Goal: Task Accomplishment & Management: Manage account settings

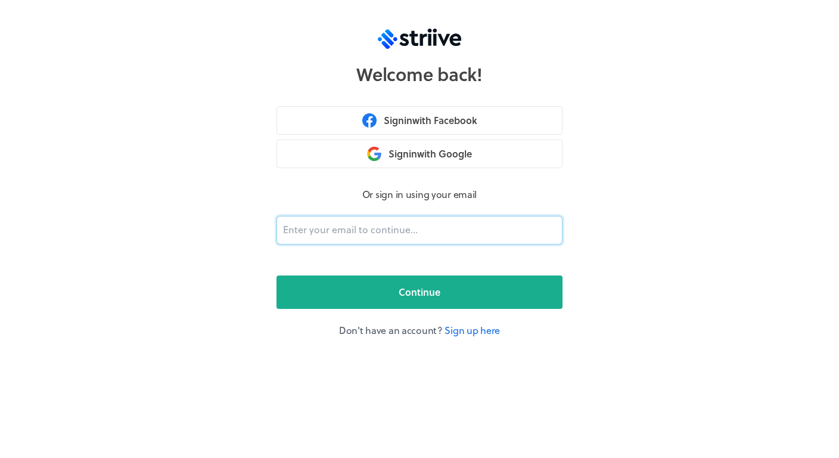
click at [377, 232] on input "email" at bounding box center [420, 230] width 286 height 29
type input "sop"
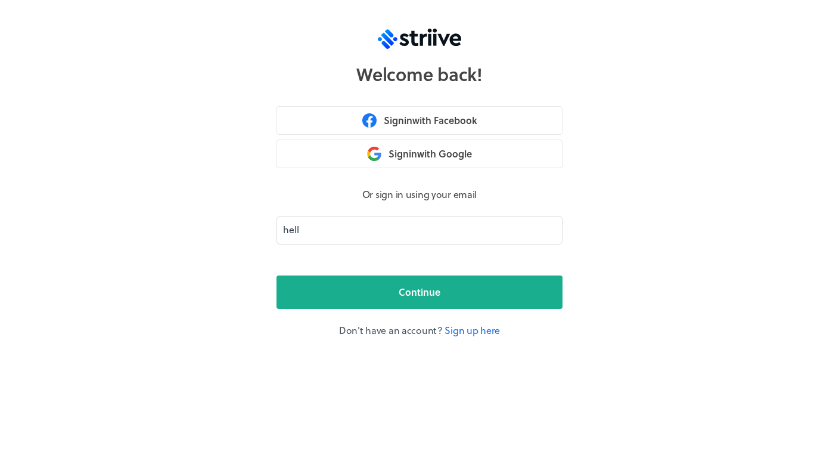
type input "hello"
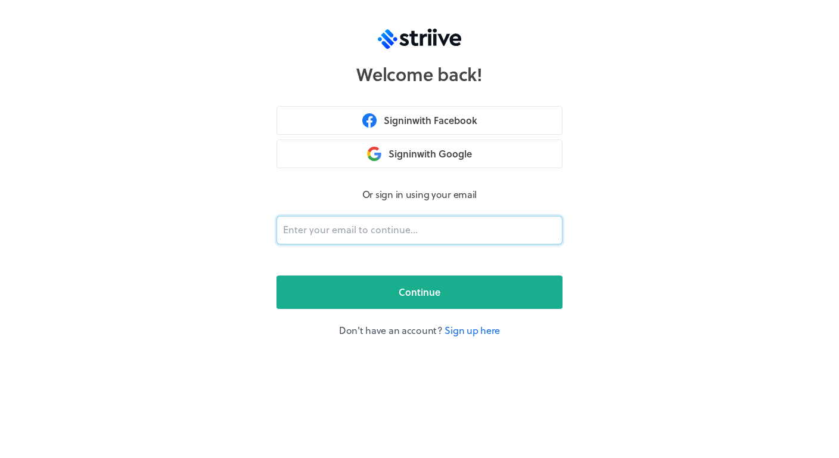
type input "[EMAIL_ADDRESS][DOMAIN_NAME]"
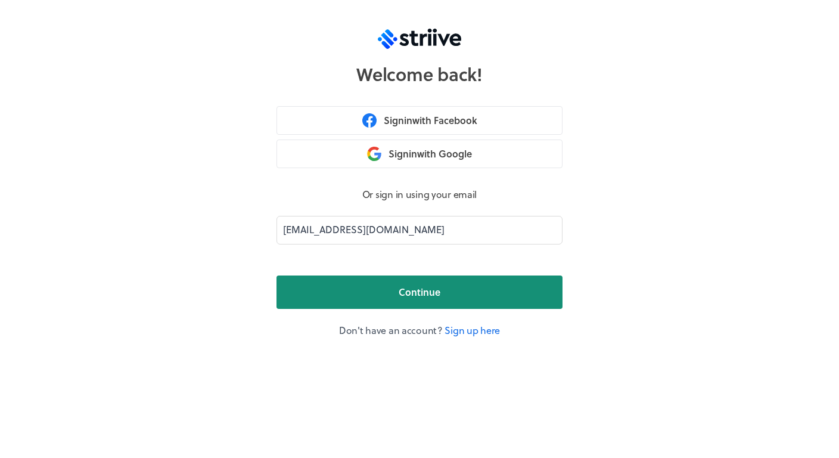
click at [392, 287] on button "Continue" at bounding box center [420, 291] width 286 height 33
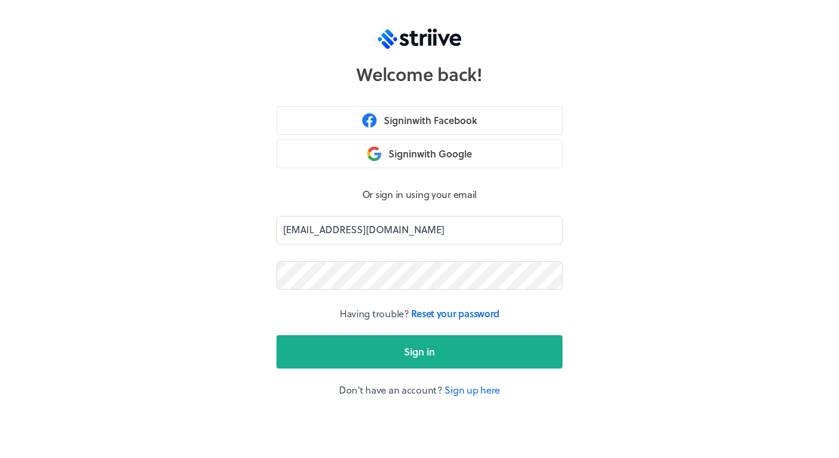
click at [420, 351] on button "Sign in" at bounding box center [420, 351] width 286 height 33
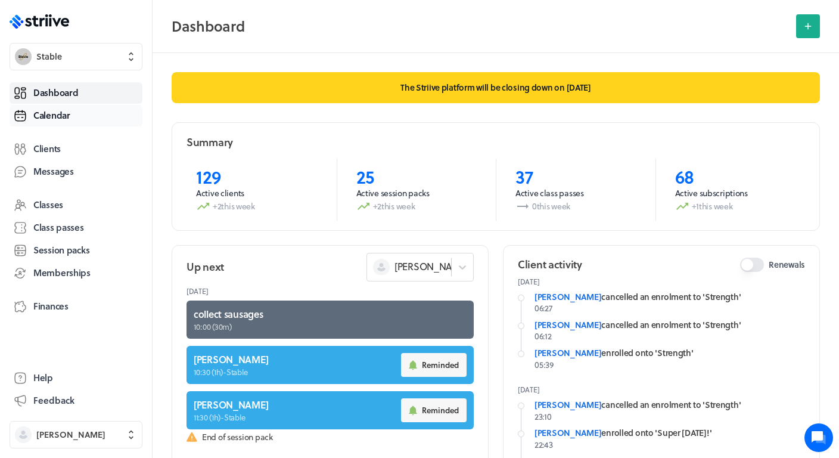
click at [42, 120] on span "Calendar" at bounding box center [51, 115] width 37 height 13
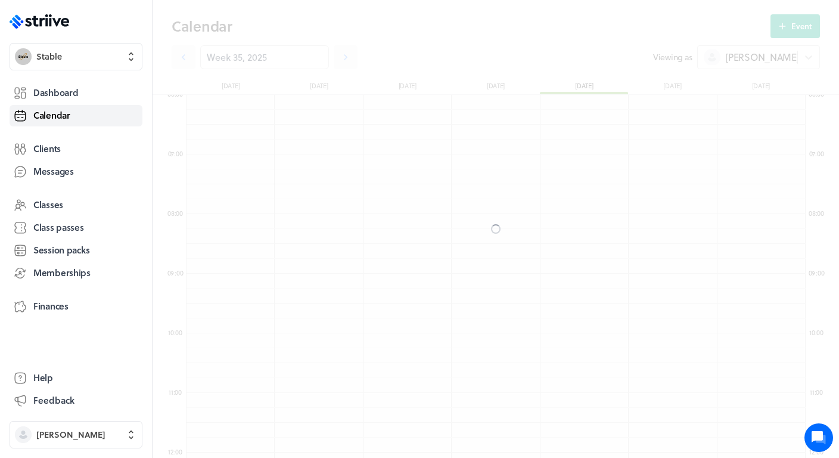
scroll to position [1431, 619]
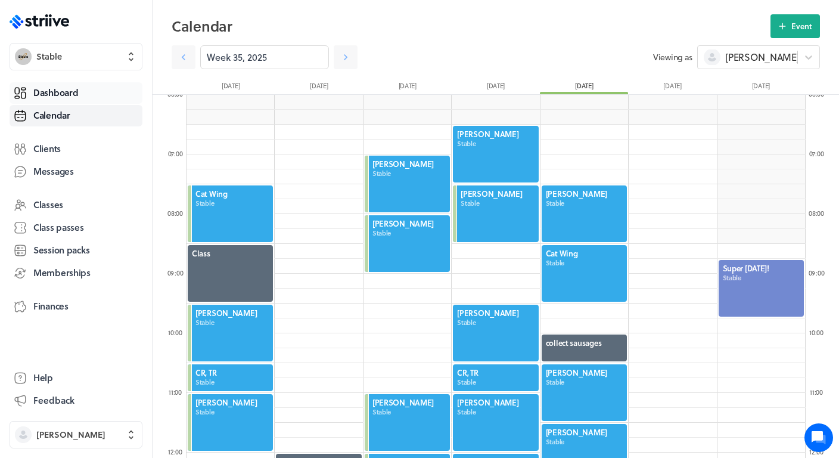
click at [66, 96] on span "Dashboard" at bounding box center [55, 92] width 45 height 13
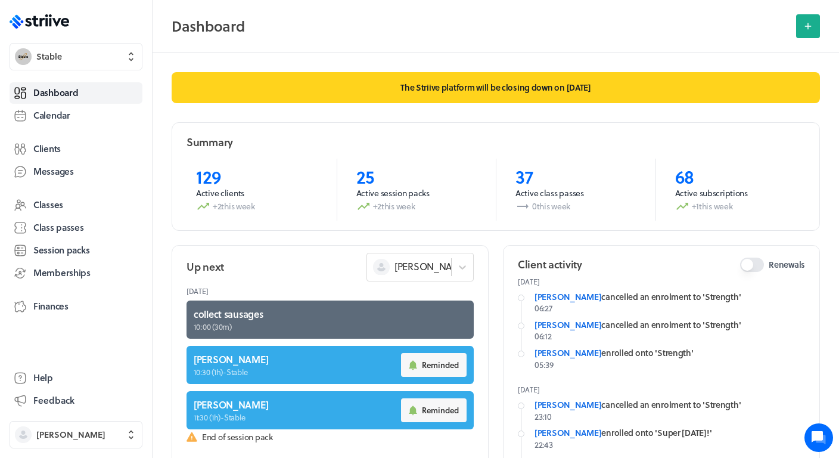
click at [65, 128] on div "Dashboard Calendar Clients Messages Classes Class passes Session packs Membersh…" at bounding box center [76, 216] width 133 height 273
click at [63, 120] on span "Calendar" at bounding box center [51, 115] width 37 height 13
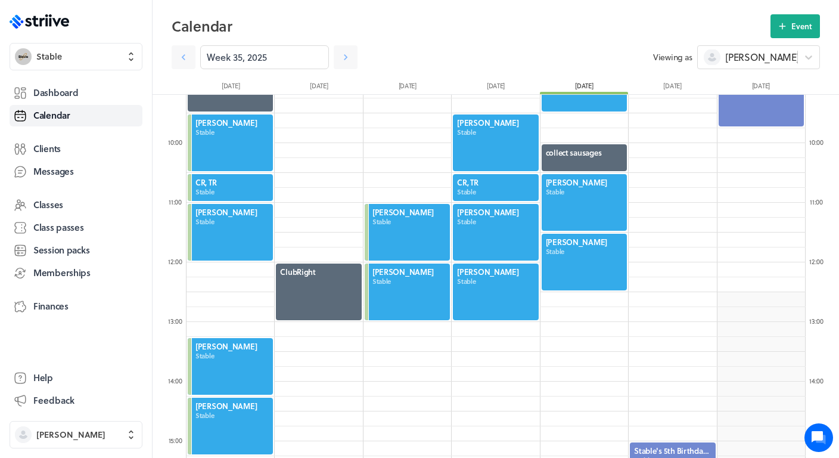
scroll to position [560, 0]
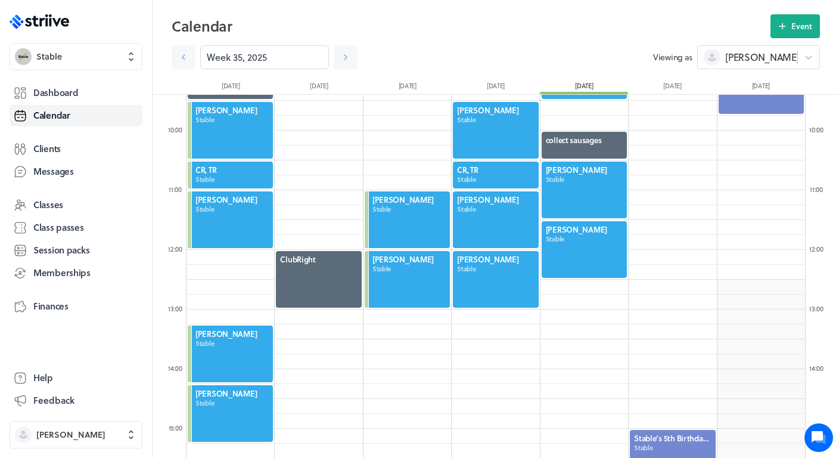
click at [583, 199] on div at bounding box center [585, 189] width 88 height 59
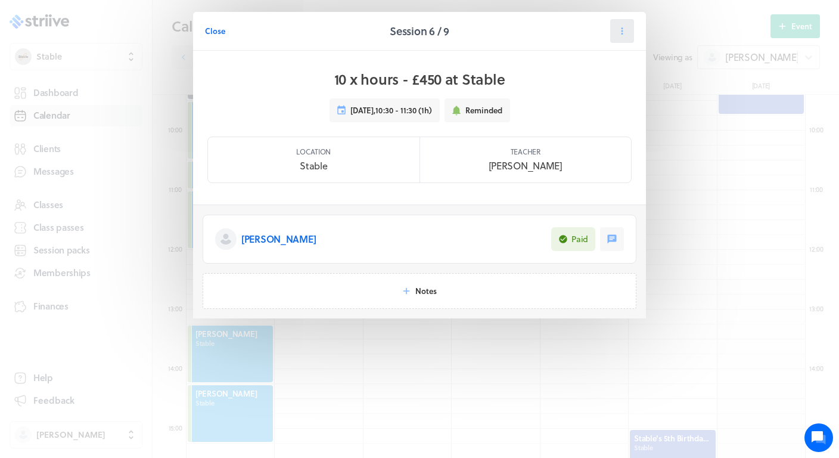
click at [631, 34] on button at bounding box center [623, 31] width 24 height 24
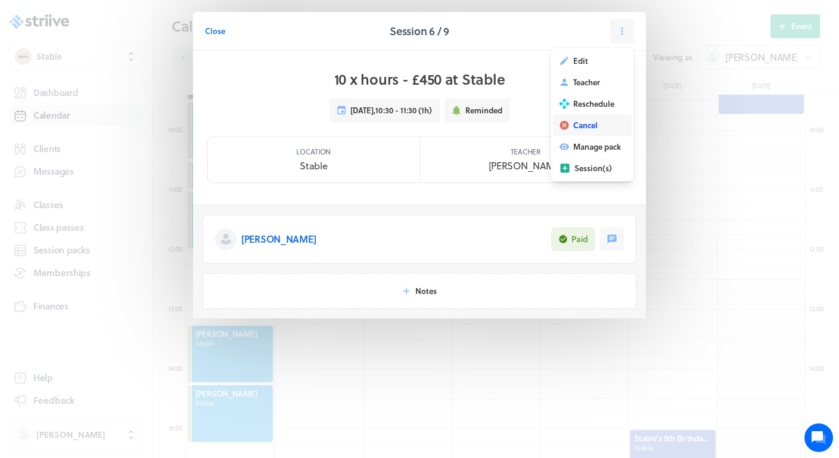
click at [577, 129] on span "Cancel" at bounding box center [586, 125] width 24 height 11
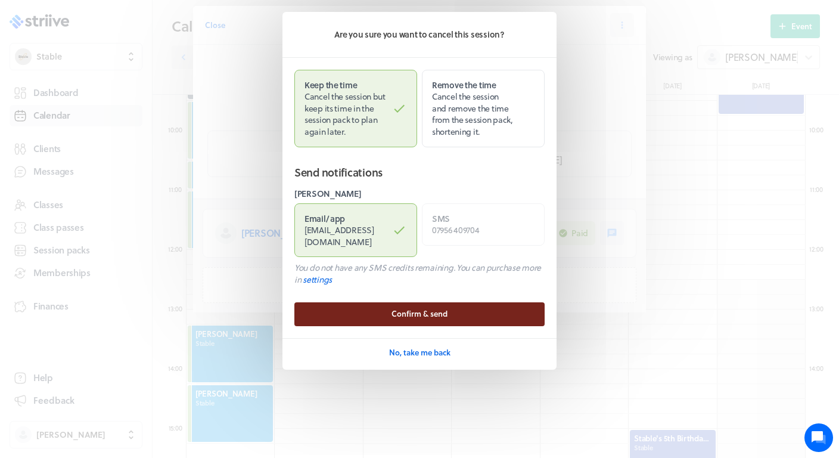
click at [413, 308] on span "Confirm & send" at bounding box center [420, 313] width 56 height 11
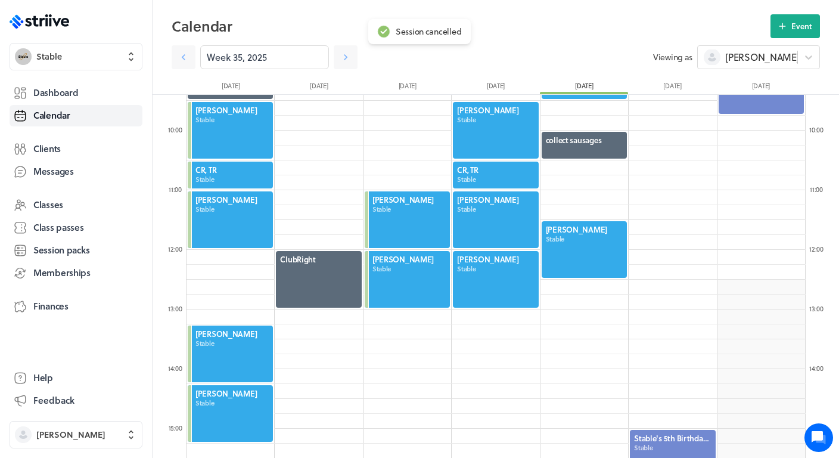
click at [606, 247] on div at bounding box center [585, 249] width 88 height 59
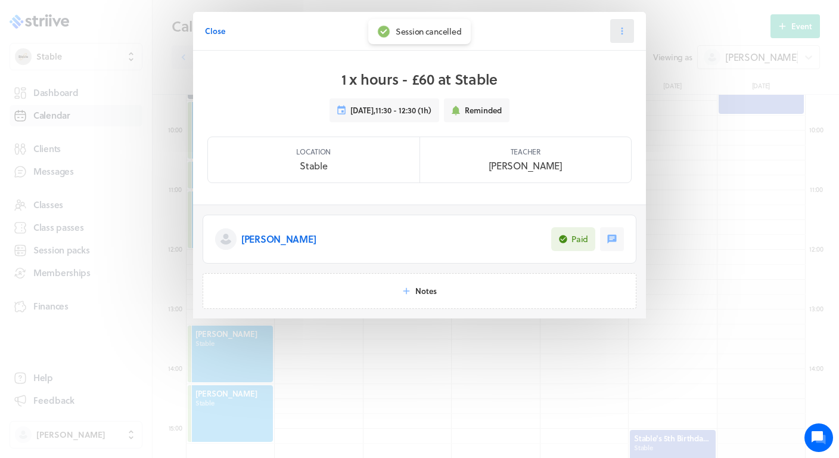
click at [626, 27] on icon at bounding box center [622, 31] width 11 height 11
click at [592, 100] on span "Reschedule" at bounding box center [594, 103] width 41 height 11
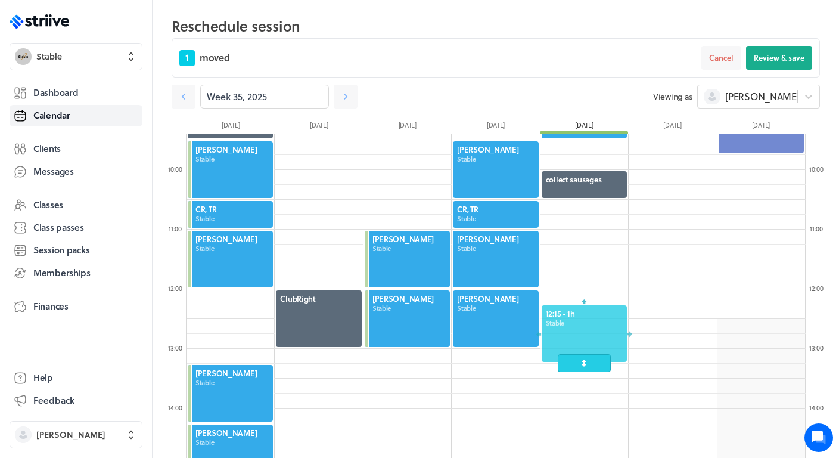
drag, startPoint x: 595, startPoint y: 281, endPoint x: 593, endPoint y: 333, distance: 51.9
click at [593, 333] on div at bounding box center [585, 333] width 88 height 59
click at [594, 284] on icon at bounding box center [598, 282] width 11 height 11
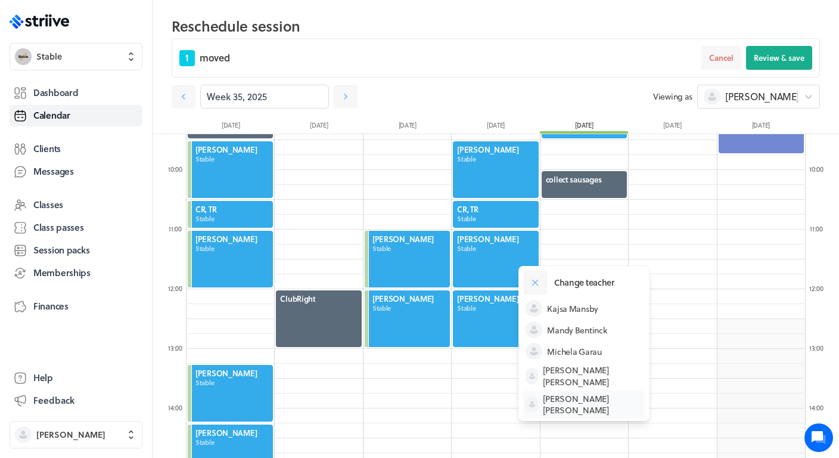
scroll to position [62, 0]
click at [577, 394] on span "[PERSON_NAME]" at bounding box center [593, 405] width 100 height 23
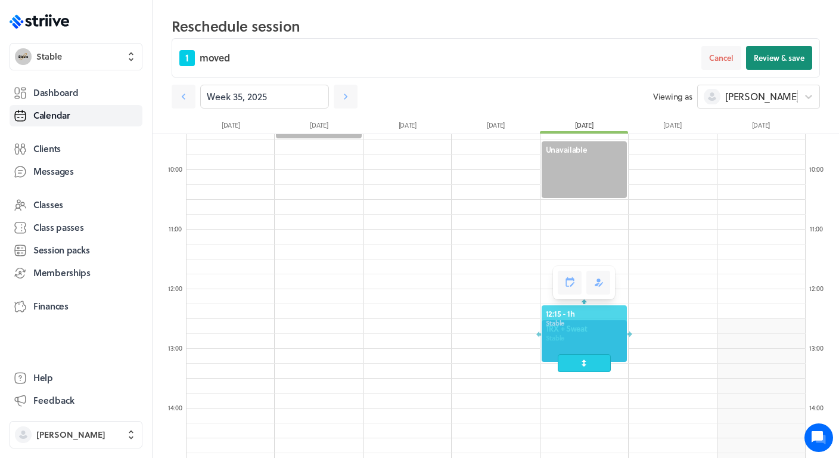
click at [776, 58] on span "Review & save" at bounding box center [779, 57] width 51 height 11
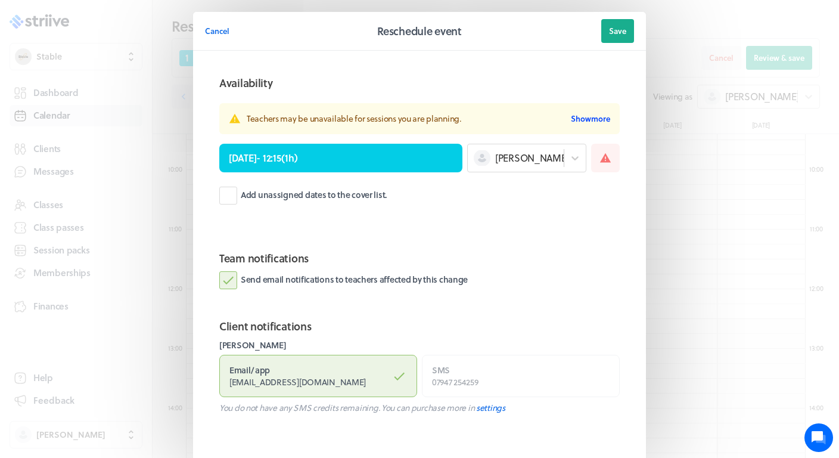
click at [590, 118] on button "Show more" at bounding box center [590, 119] width 39 height 12
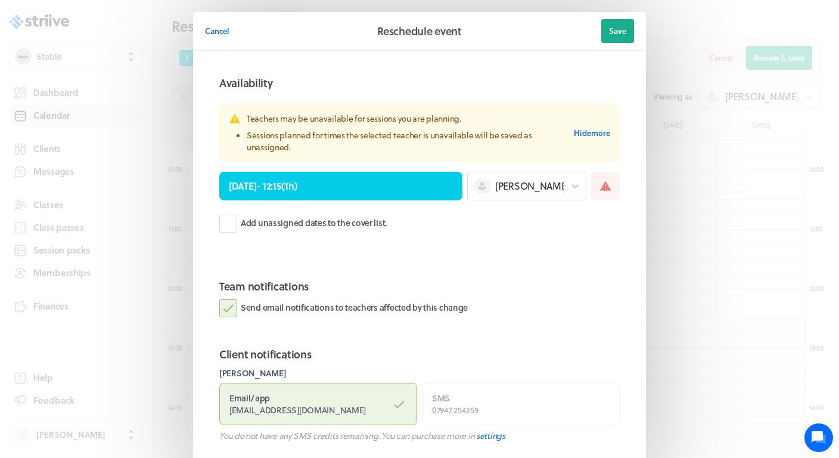
click at [349, 309] on label "Send email notifications to teachers affected by this change" at bounding box center [343, 308] width 249 height 18
click at [0, 0] on input "Send email notifications to teachers affected by this change" at bounding box center [0, 0] width 0 height 0
click at [347, 413] on label "Email / app [EMAIL_ADDRESS][DOMAIN_NAME]" at bounding box center [318, 404] width 198 height 42
click at [0, 0] on input "Email / app [EMAIL_ADDRESS][DOMAIN_NAME]" at bounding box center [0, 0] width 0 height 0
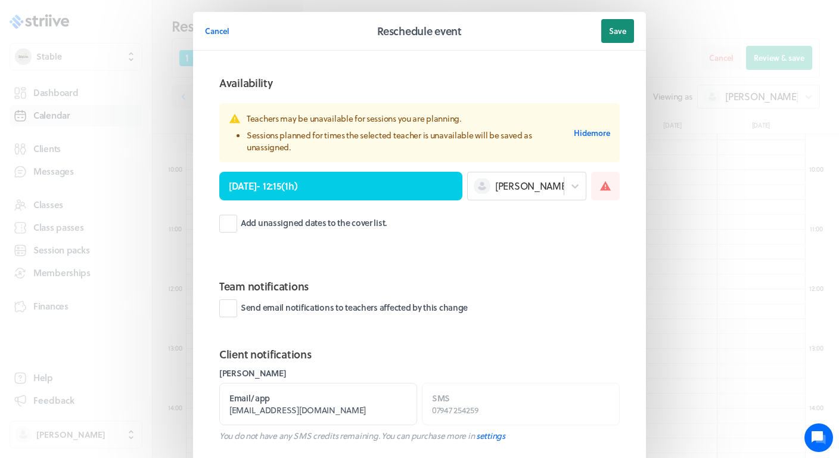
click at [617, 32] on span "Save" at bounding box center [617, 31] width 17 height 11
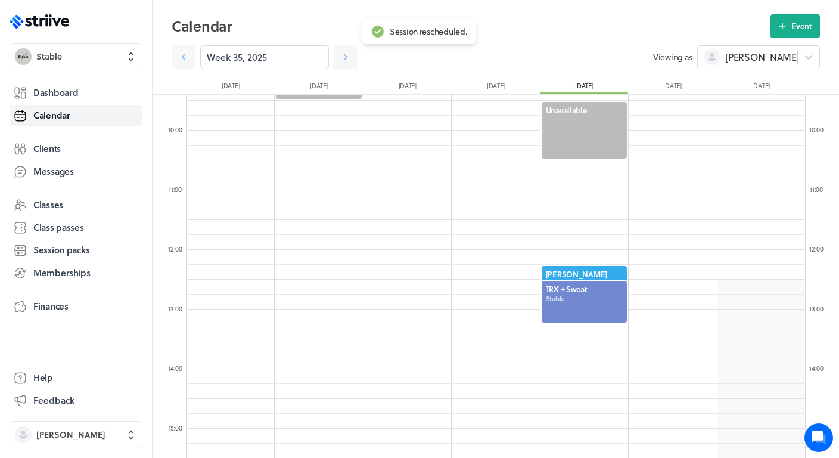
click at [581, 304] on div at bounding box center [585, 302] width 88 height 44
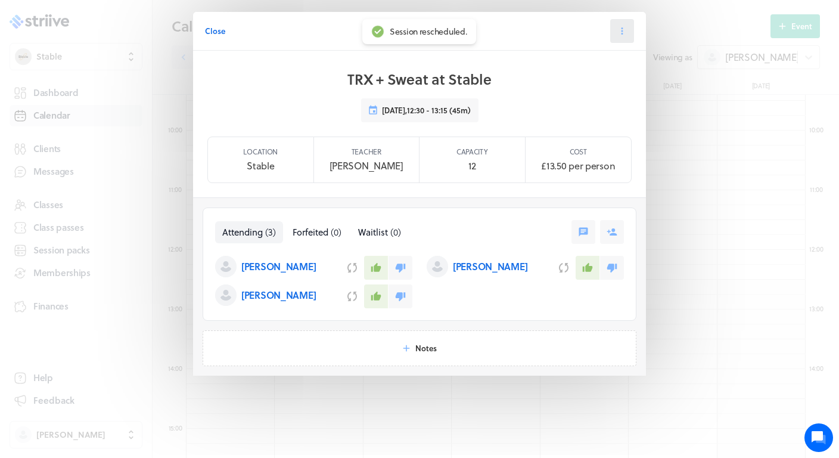
click at [627, 29] on icon at bounding box center [622, 31] width 11 height 11
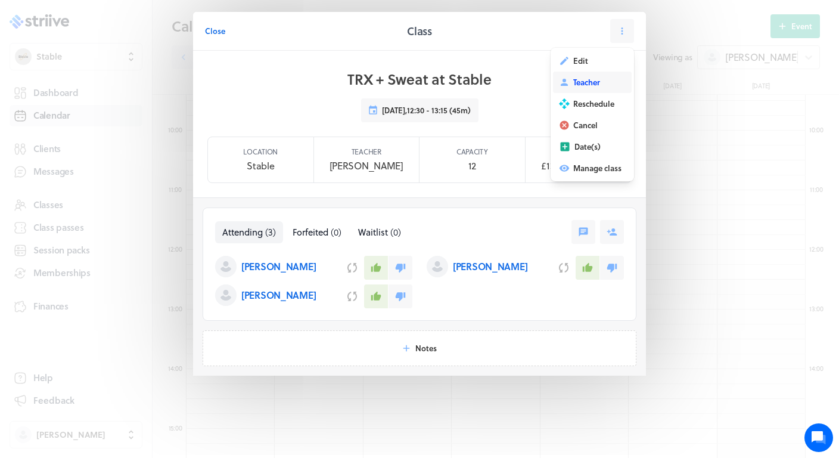
click at [597, 81] on span "Teacher" at bounding box center [587, 82] width 27 height 11
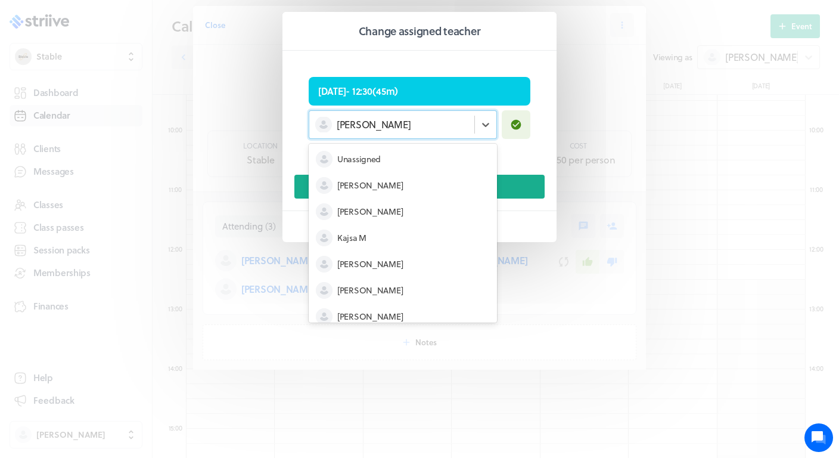
scroll to position [42, 0]
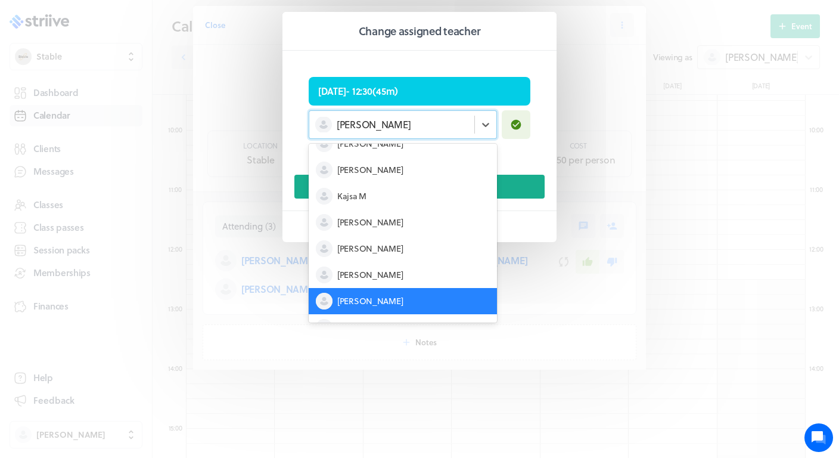
click at [462, 120] on div "[PERSON_NAME]" at bounding box center [391, 125] width 165 height 16
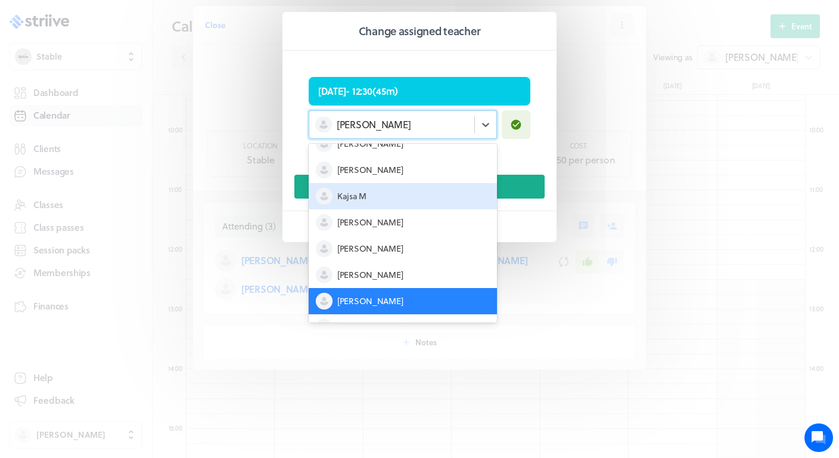
click at [374, 175] on div "[PERSON_NAME]" at bounding box center [403, 170] width 188 height 26
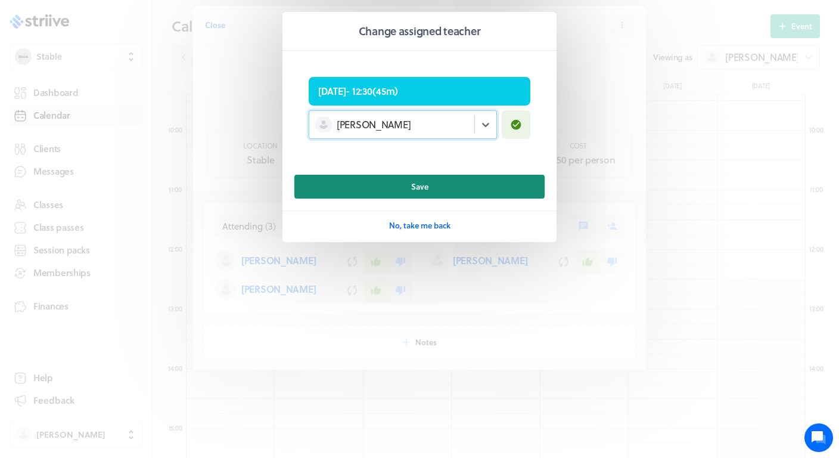
click at [398, 187] on button "Save" at bounding box center [420, 187] width 250 height 24
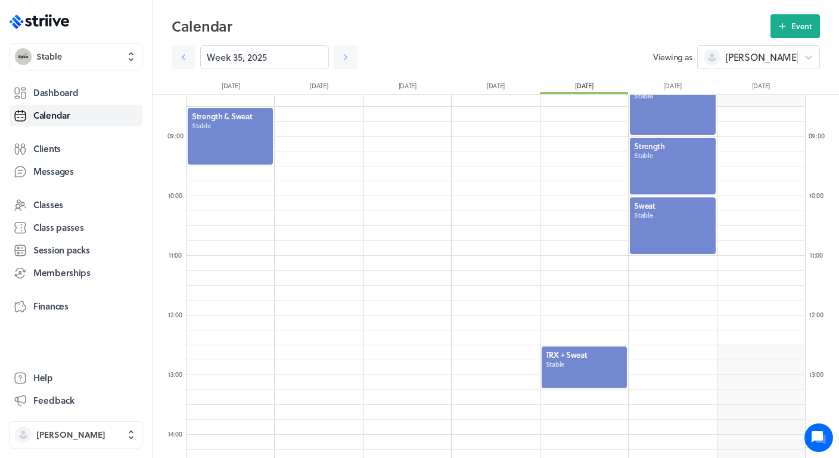
scroll to position [448, 0]
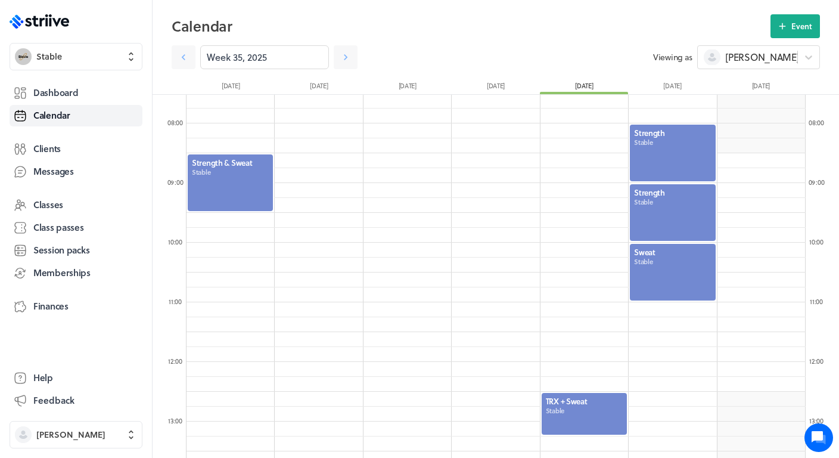
click at [674, 154] on div at bounding box center [673, 152] width 88 height 59
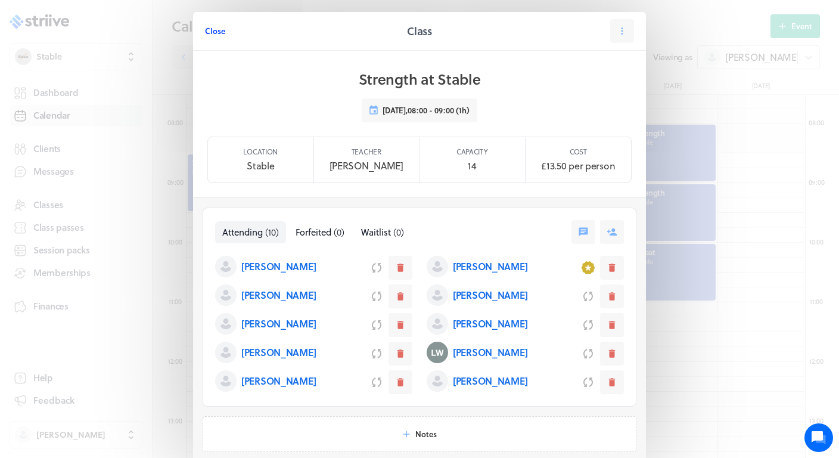
click at [218, 33] on span "Close" at bounding box center [215, 31] width 20 height 11
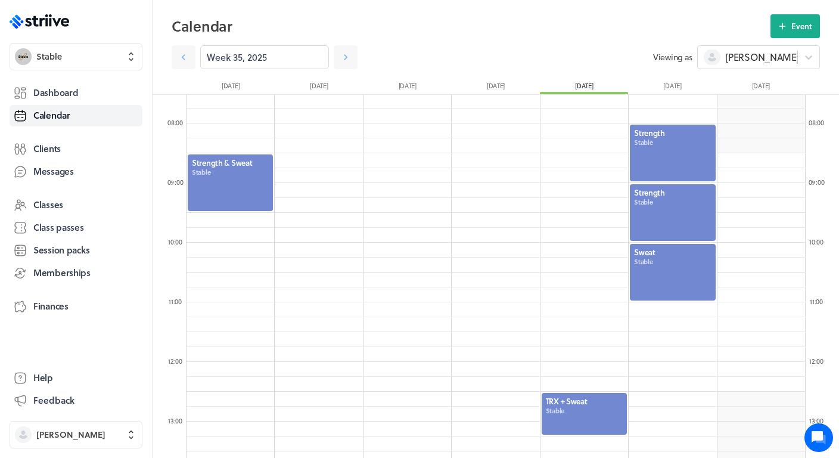
click at [680, 210] on div at bounding box center [673, 212] width 88 height 59
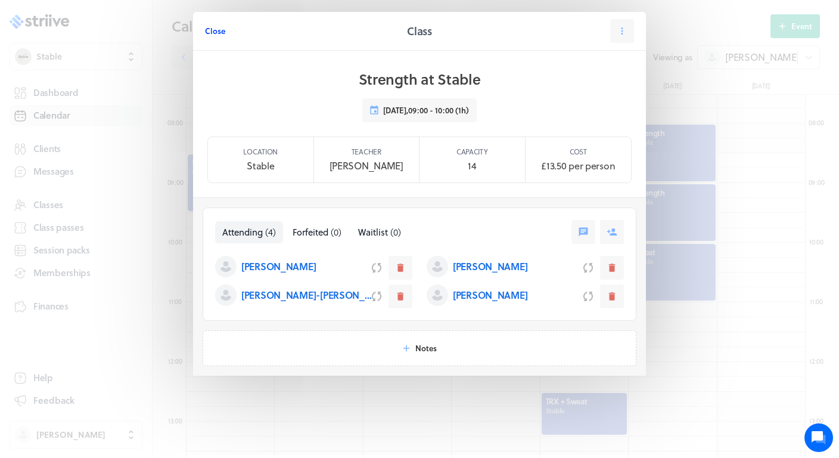
click at [216, 30] on span "Close" at bounding box center [215, 31] width 20 height 11
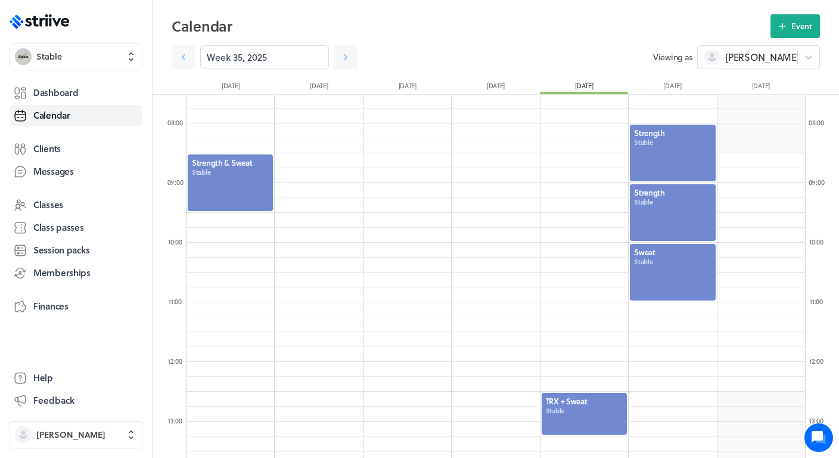
click at [694, 259] on div at bounding box center [673, 272] width 88 height 59
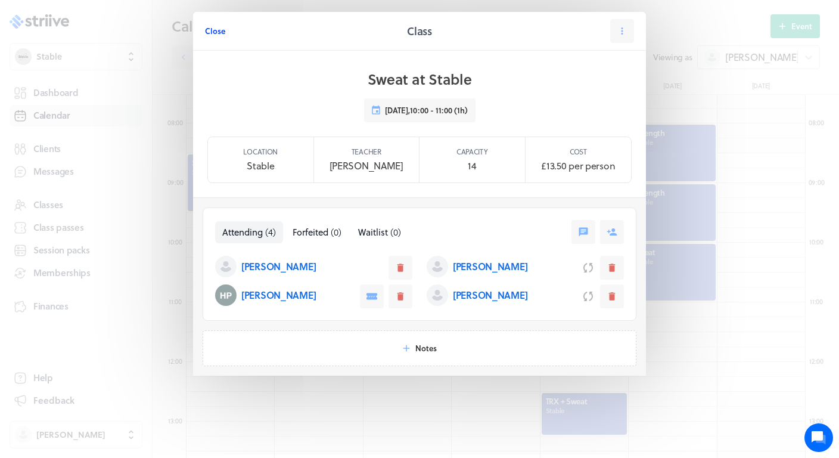
click at [209, 29] on span "Close" at bounding box center [215, 31] width 20 height 11
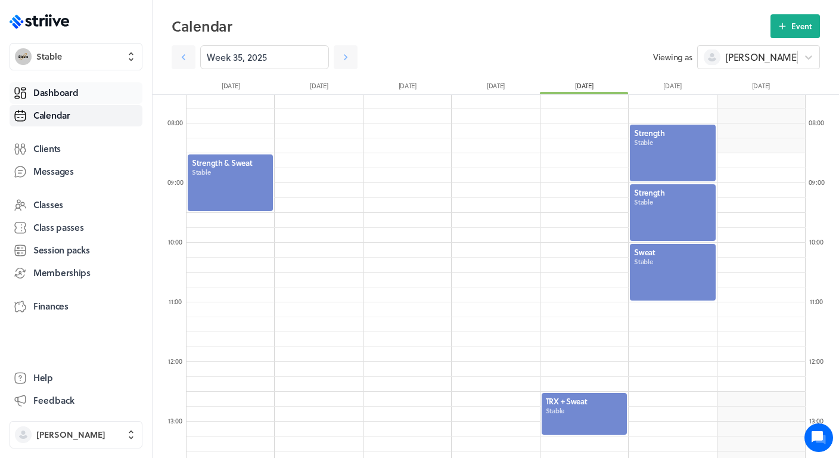
click at [71, 91] on span "Dashboard" at bounding box center [55, 92] width 45 height 13
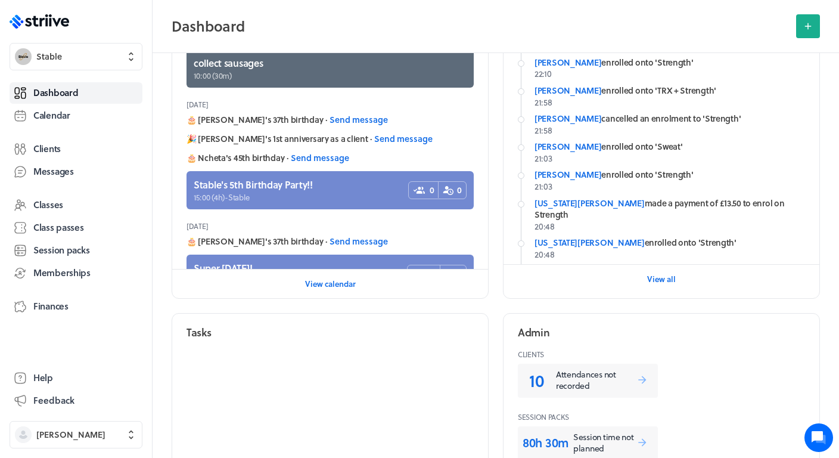
scroll to position [250, 0]
click at [570, 396] on link "10 Attendances not recorded" at bounding box center [588, 381] width 140 height 34
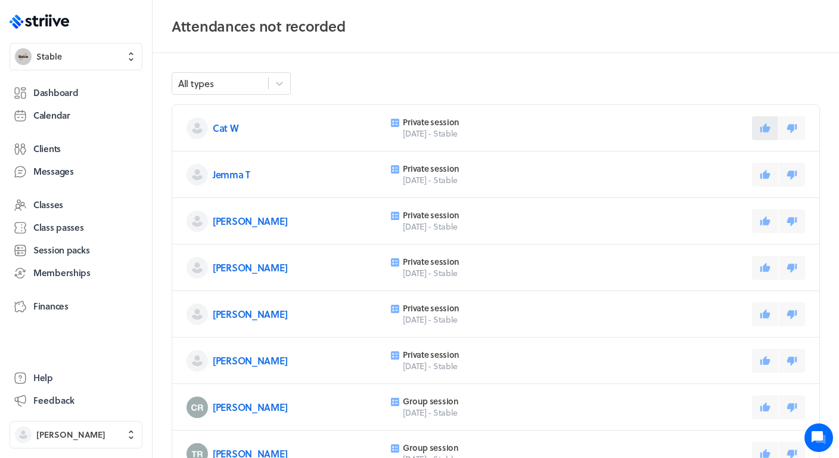
click at [769, 129] on icon at bounding box center [766, 127] width 10 height 9
click at [765, 172] on icon at bounding box center [766, 173] width 10 height 9
click at [769, 216] on icon at bounding box center [765, 221] width 11 height 11
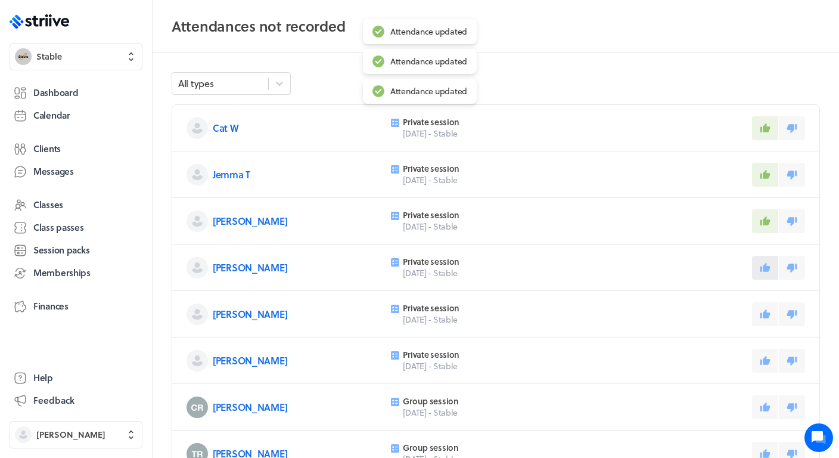
click at [767, 267] on icon at bounding box center [766, 266] width 10 height 9
click at [767, 311] on icon at bounding box center [765, 314] width 11 height 11
click at [768, 351] on button at bounding box center [765, 361] width 26 height 24
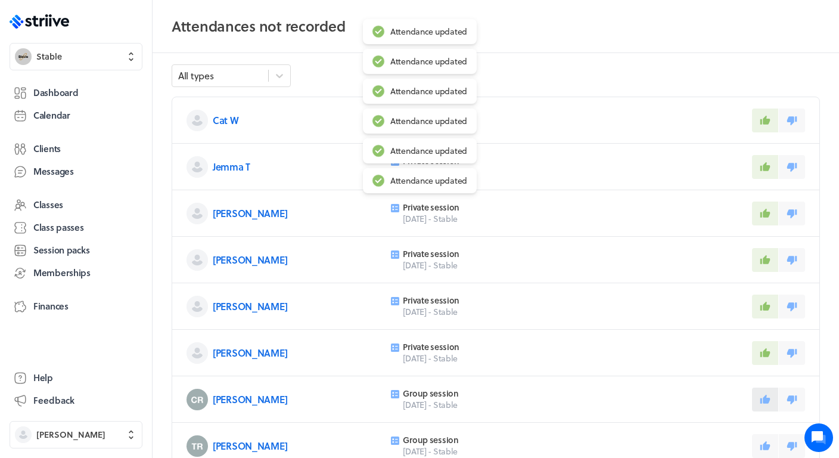
scroll to position [10, 0]
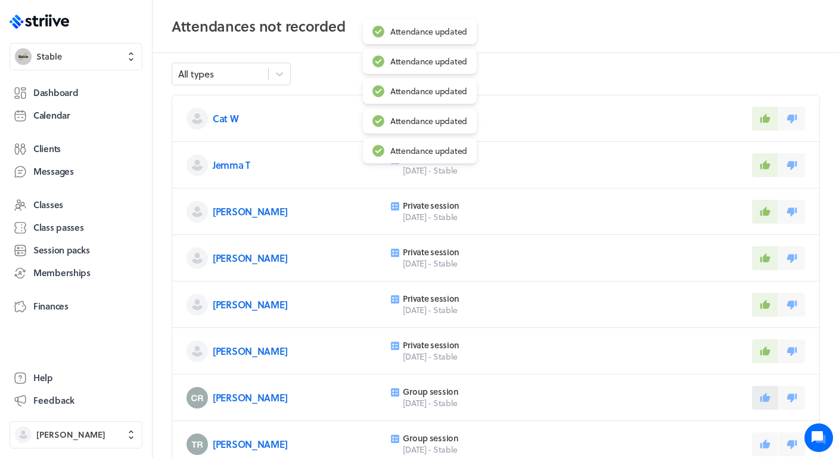
click at [765, 398] on icon at bounding box center [766, 396] width 10 height 9
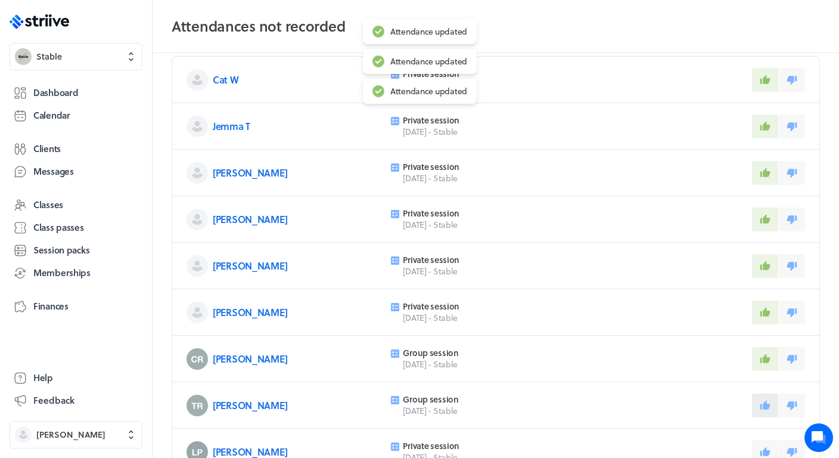
click at [765, 398] on button at bounding box center [765, 406] width 26 height 24
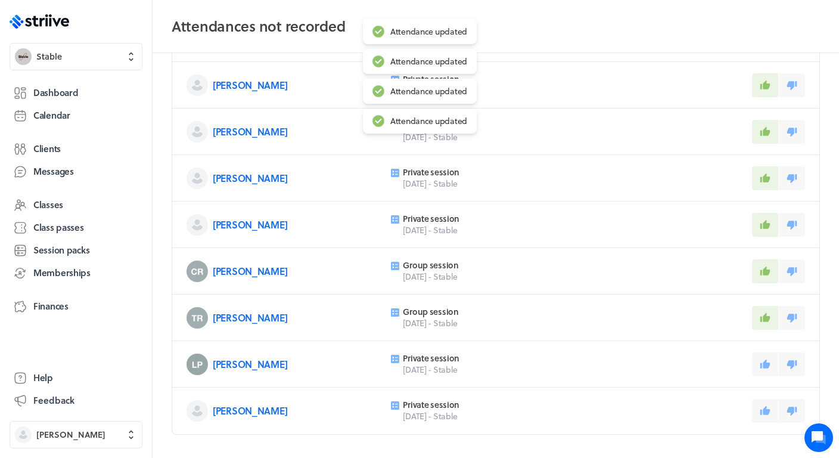
scroll to position [149, 0]
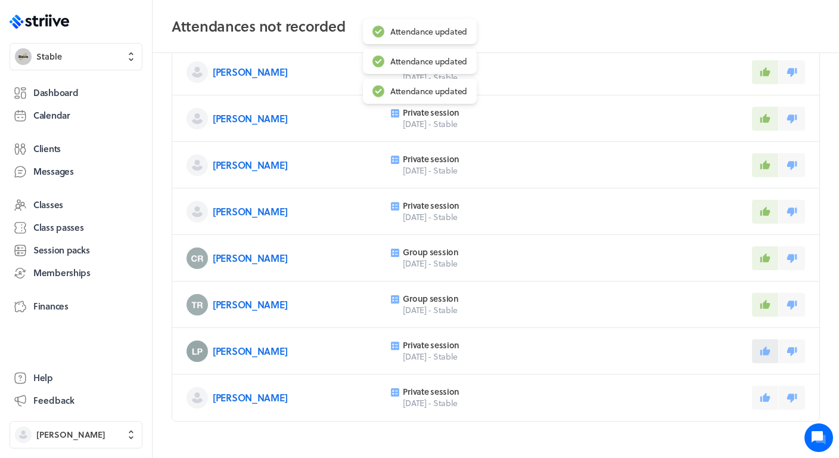
click at [761, 352] on icon at bounding box center [766, 350] width 10 height 9
click at [763, 405] on button at bounding box center [765, 398] width 26 height 24
click at [62, 92] on span "Dashboard" at bounding box center [55, 92] width 45 height 13
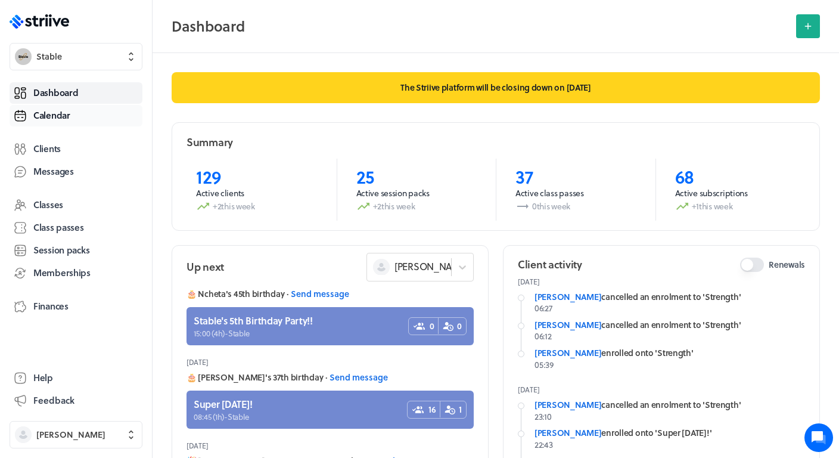
click at [64, 124] on link "Calendar" at bounding box center [76, 115] width 133 height 21
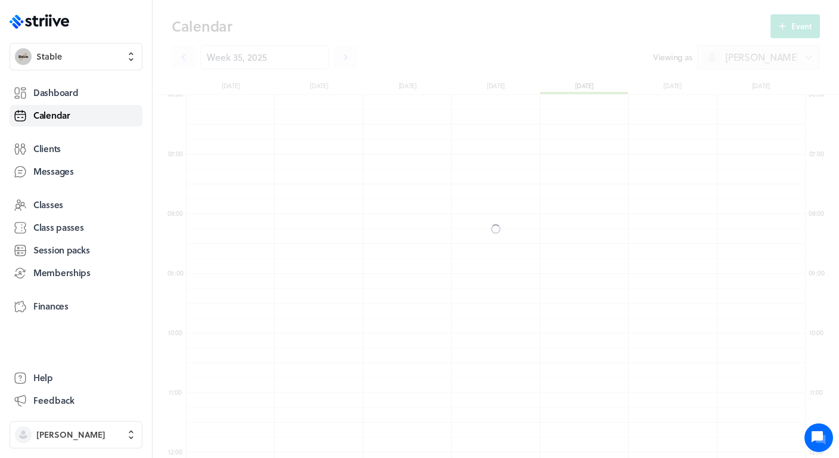
scroll to position [1431, 619]
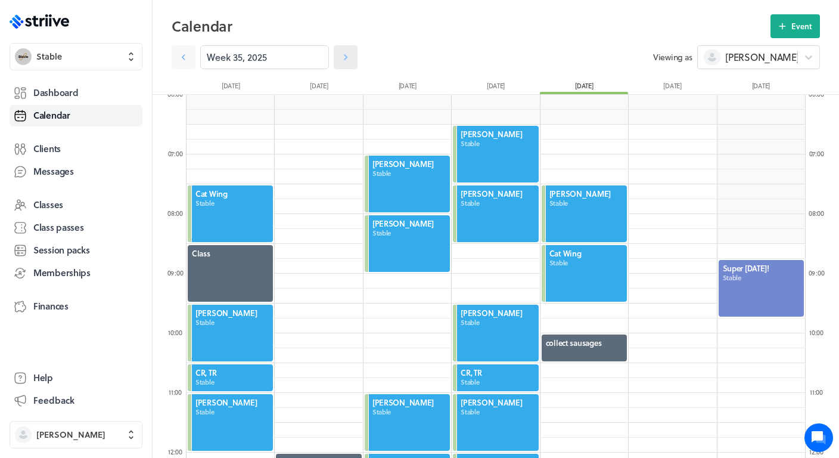
click at [348, 57] on icon at bounding box center [346, 57] width 4 height 6
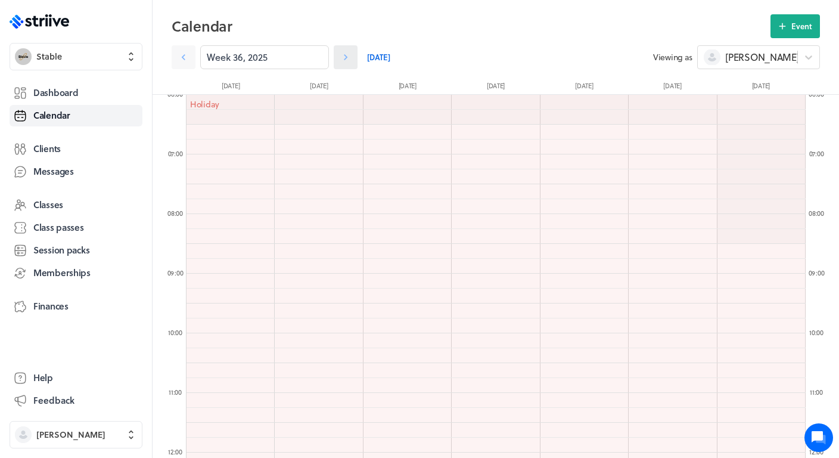
click at [350, 58] on icon at bounding box center [346, 57] width 12 height 12
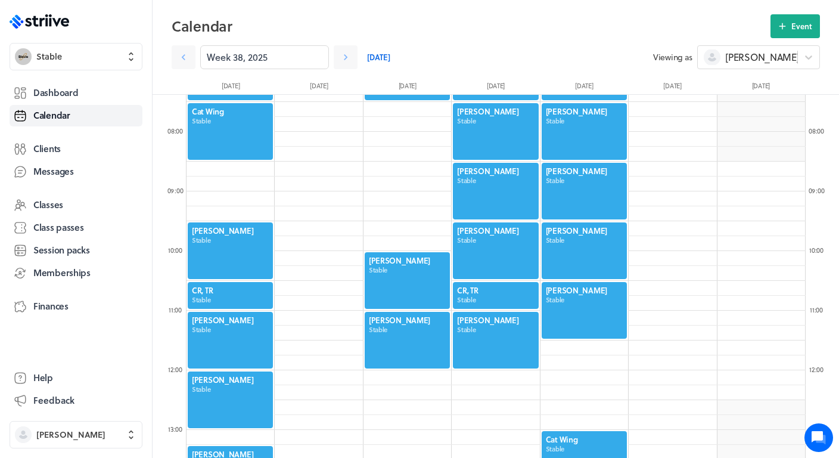
scroll to position [442, 0]
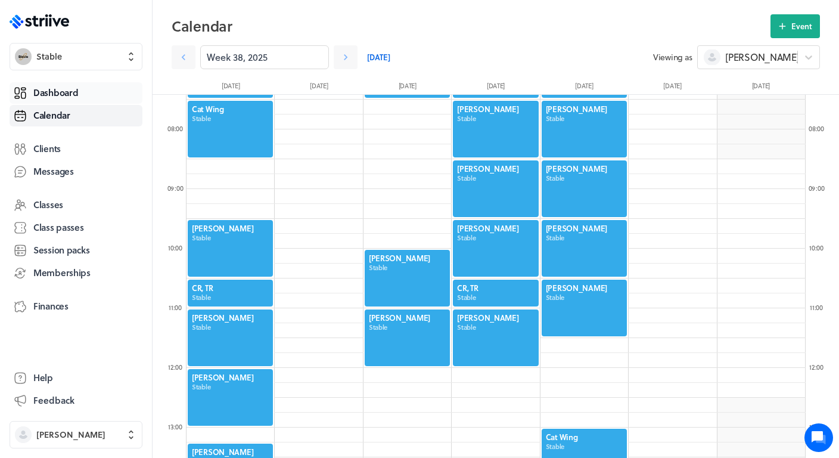
click at [81, 87] on link "Dashboard" at bounding box center [76, 92] width 133 height 21
